Goal: Communication & Community: Answer question/provide support

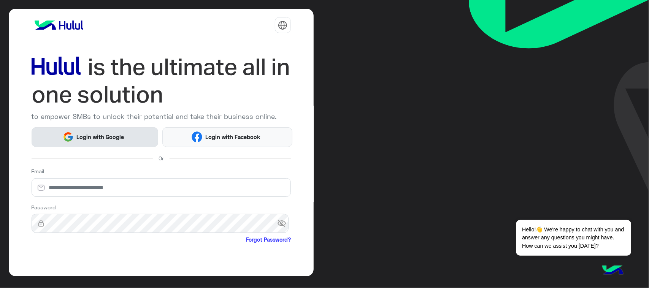
click at [117, 133] on span "Login with Google" at bounding box center [100, 137] width 53 height 9
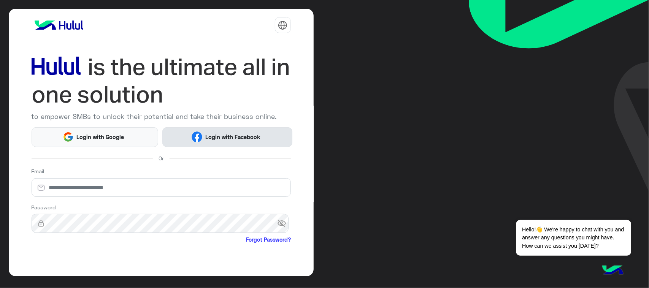
click at [242, 133] on span "Login with Facebook" at bounding box center [232, 137] width 61 height 9
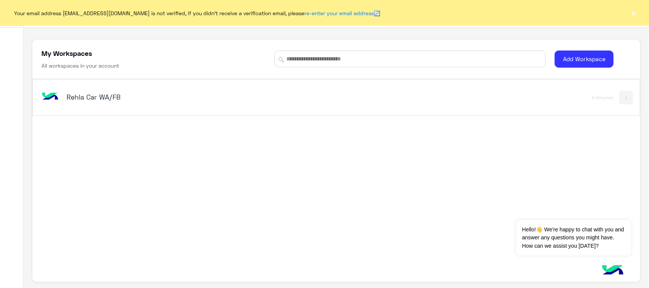
click at [75, 101] on h5 "Rehla Car WA/FB" at bounding box center [173, 96] width 213 height 9
click at [75, 91] on div "Rehla Car WA/FB" at bounding box center [218, 98] width 356 height 22
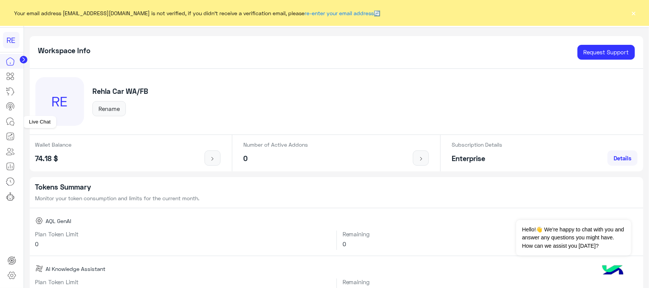
click at [10, 117] on icon at bounding box center [10, 121] width 9 height 9
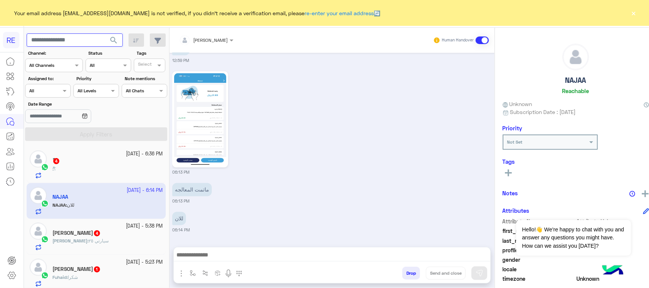
click at [81, 44] on input "text" at bounding box center [75, 40] width 96 height 14
type input "*********"
click at [109, 42] on span "search" at bounding box center [113, 40] width 9 height 9
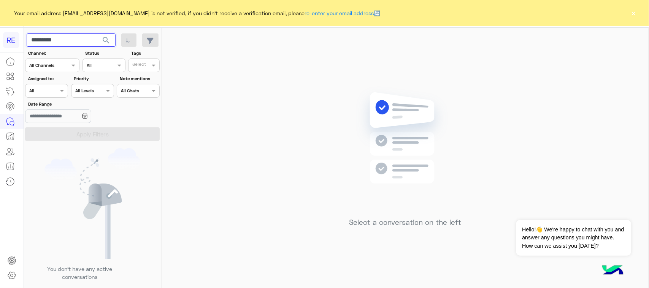
click at [49, 34] on input "*********" at bounding box center [71, 40] width 89 height 14
click at [103, 41] on span "search" at bounding box center [106, 40] width 9 height 9
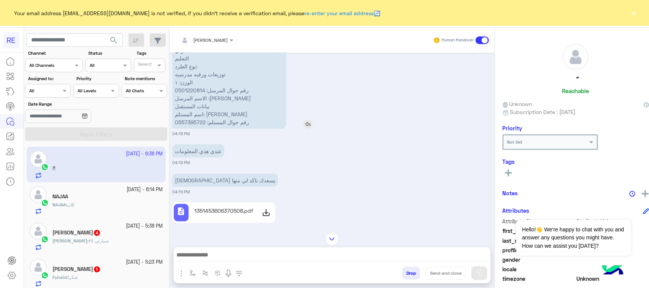
scroll to position [468, 0]
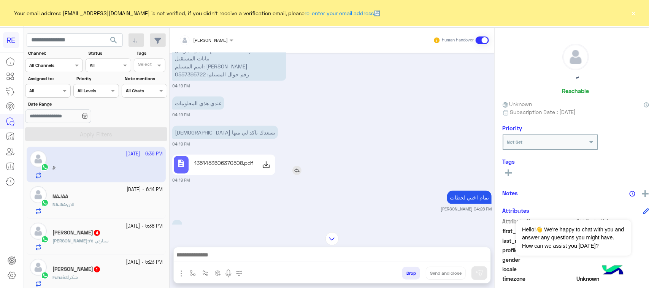
click at [232, 164] on p "1351453606370508.pdf" at bounding box center [223, 163] width 59 height 8
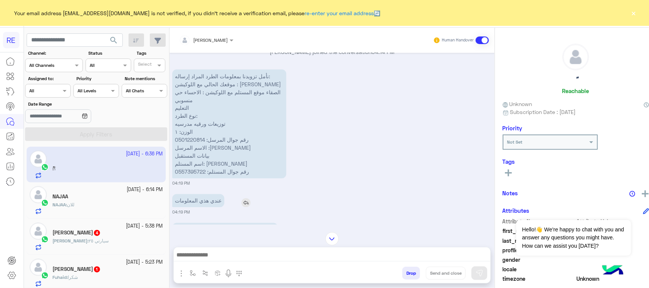
scroll to position [800, 0]
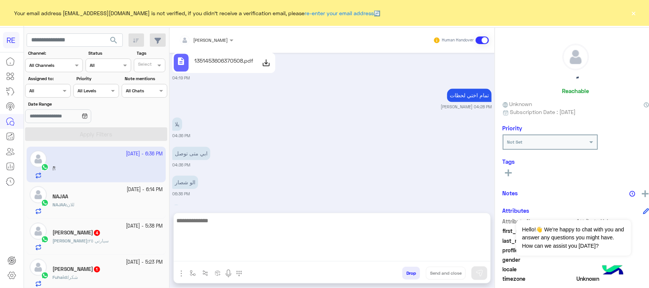
click at [236, 261] on textarea at bounding box center [332, 239] width 317 height 46
type textarea "*"
type textarea "**********"
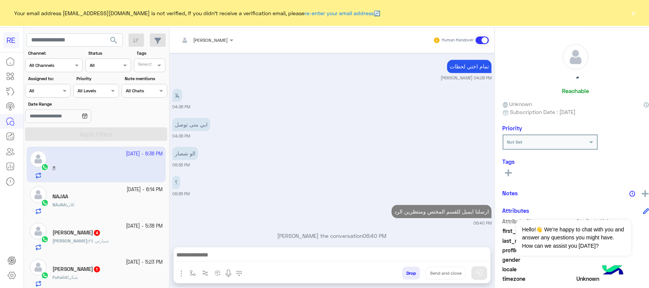
scroll to position [848, 0]
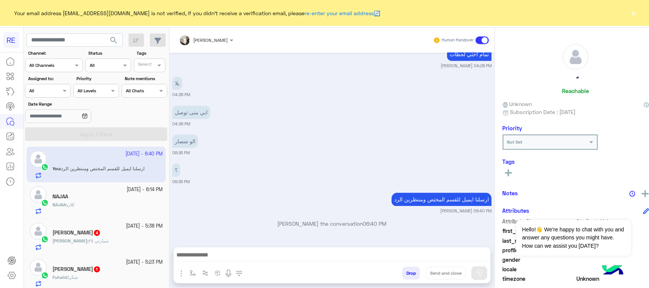
click at [146, 189] on small "[DATE] - 6:14 PM" at bounding box center [145, 189] width 36 height 7
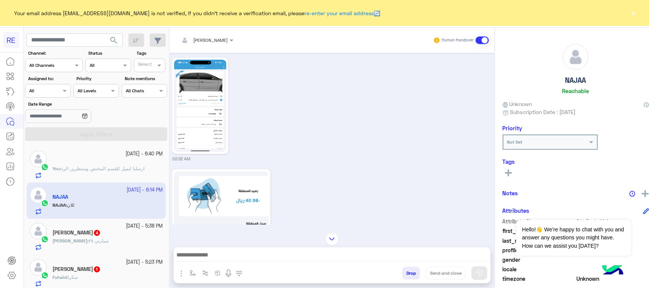
scroll to position [58, 0]
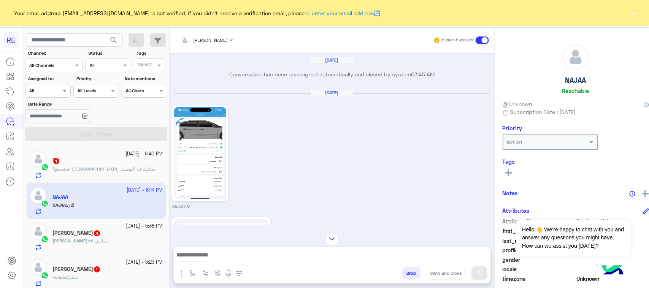
drag, startPoint x: 230, startPoint y: 248, endPoint x: 231, endPoint y: 252, distance: 4.0
click at [231, 248] on div at bounding box center [332, 257] width 317 height 19
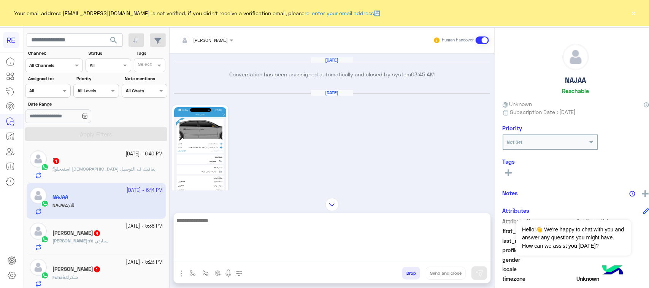
click at [231, 252] on textarea at bounding box center [332, 239] width 317 height 46
type textarea "**********"
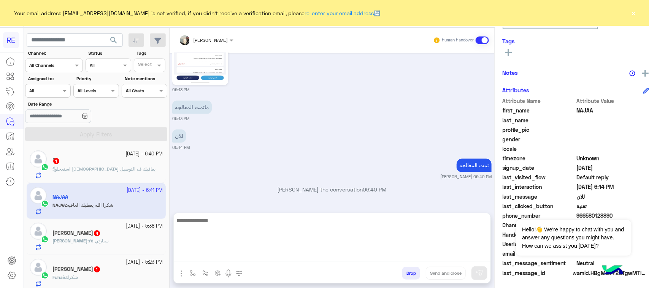
scroll to position [711, 0]
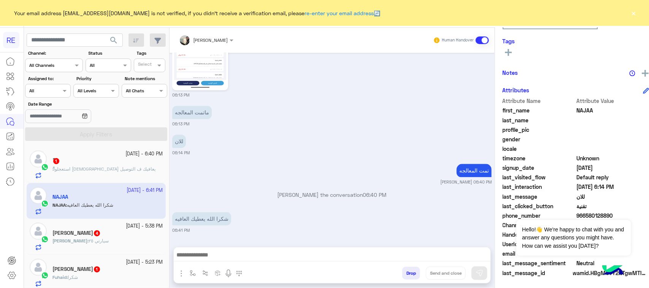
click at [104, 169] on span "استعجلوا [DEMOGRAPHIC_DATA] يعافيك ف التوصيل" at bounding box center [105, 169] width 102 height 6
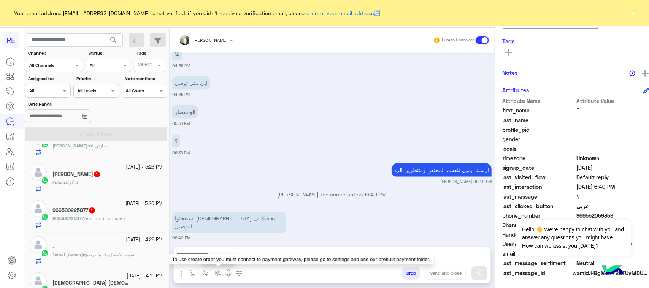
scroll to position [143, 0]
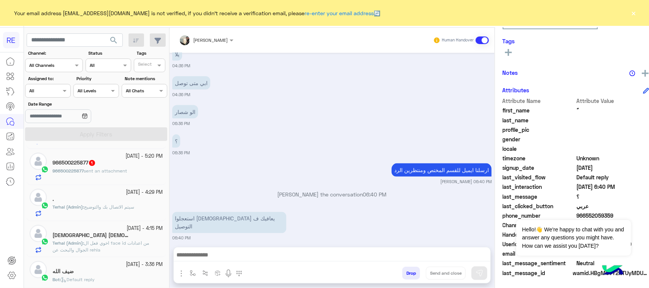
click at [94, 253] on span "اخوي فعل ال face id من اعدادات الجوال والبحث عن rehla" at bounding box center [100, 246] width 97 height 13
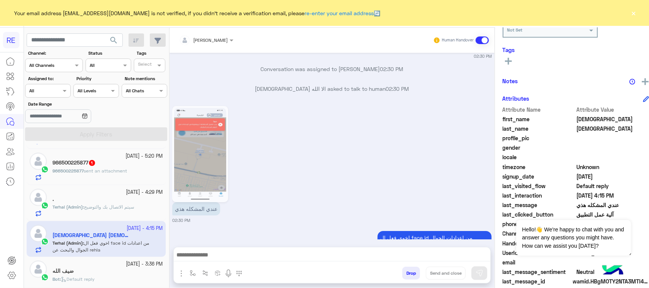
scroll to position [1240, 0]
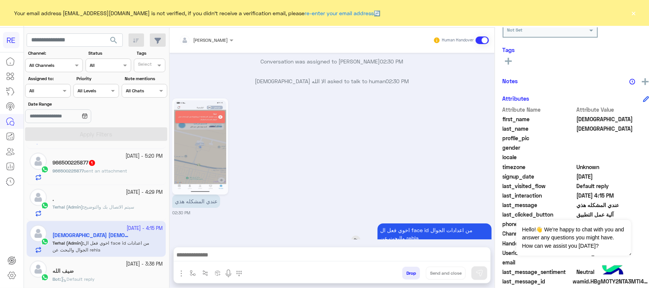
click at [408, 224] on p "اخوي فعل ال face id من اعدادات الجوال والبحث عن rehla" at bounding box center [435, 234] width 114 height 21
copy p "face"
